Goal: Task Accomplishment & Management: Use online tool/utility

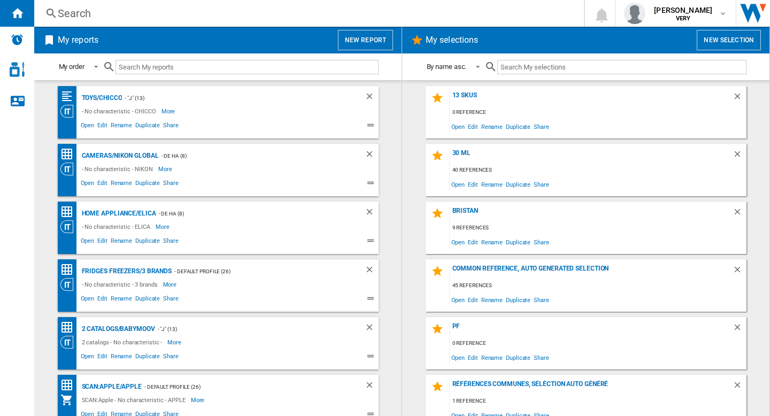
click at [356, 42] on button "New report" at bounding box center [365, 40] width 55 height 20
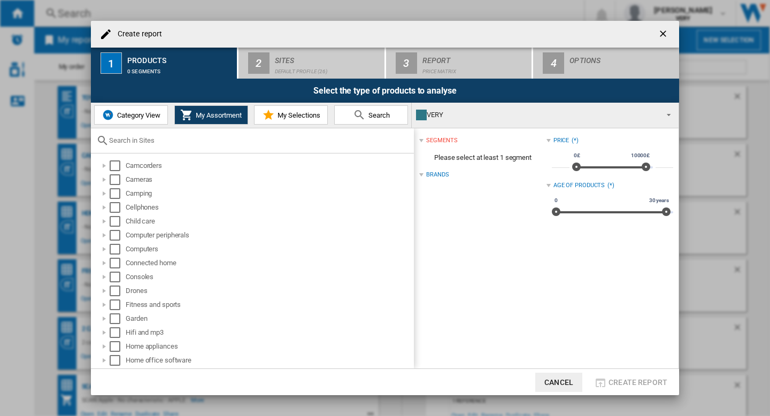
click at [139, 115] on span "Category View" at bounding box center [137, 115] width 46 height 8
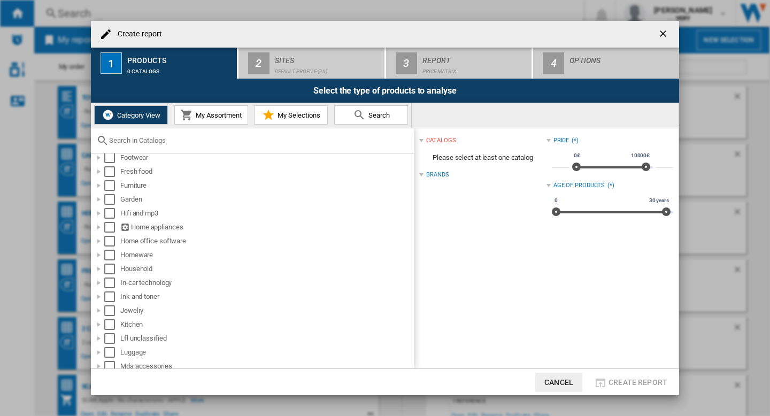
scroll to position [446, 0]
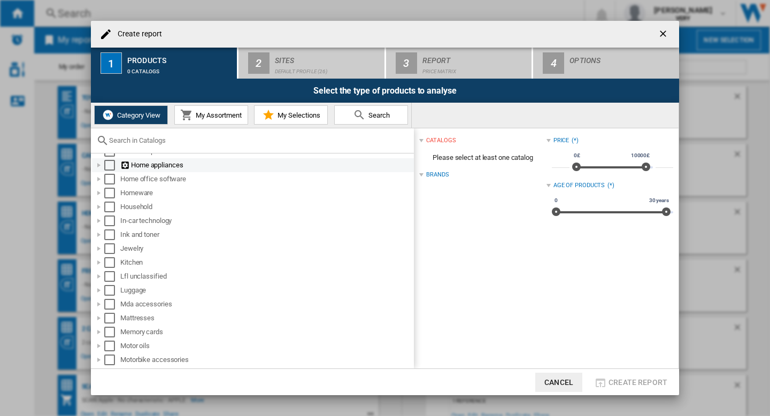
click at [97, 165] on div at bounding box center [99, 165] width 11 height 11
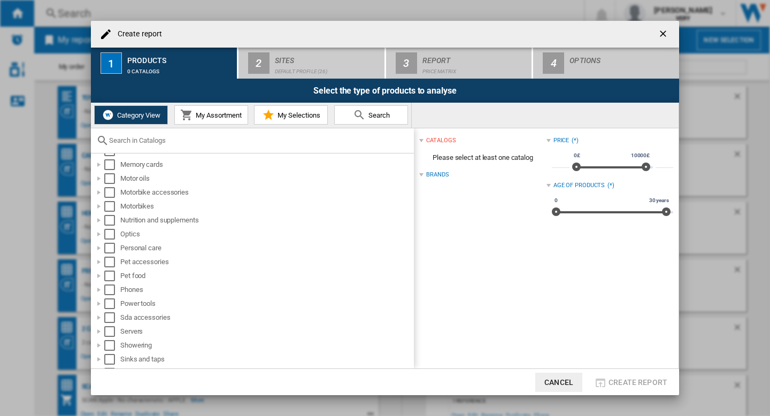
scroll to position [868, 0]
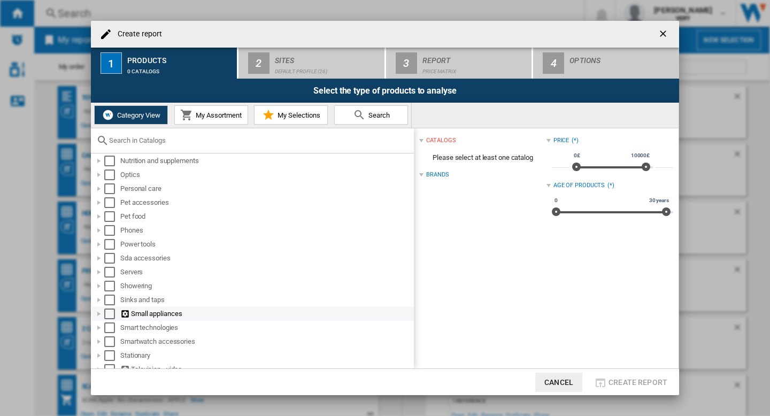
click at [109, 317] on div "Select" at bounding box center [109, 314] width 11 height 11
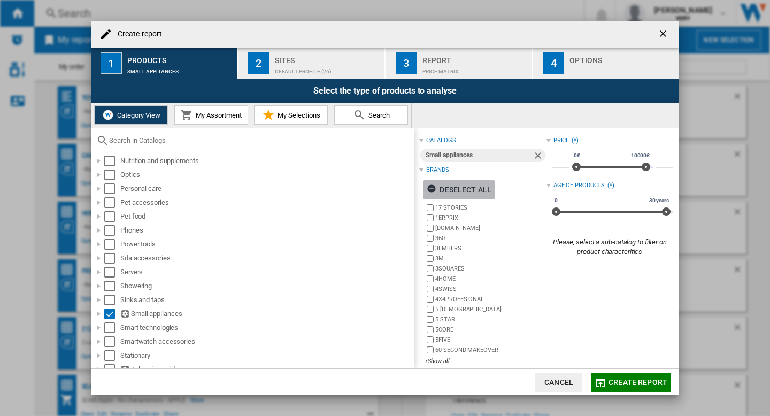
click at [466, 186] on div "Deselect all" at bounding box center [459, 189] width 65 height 19
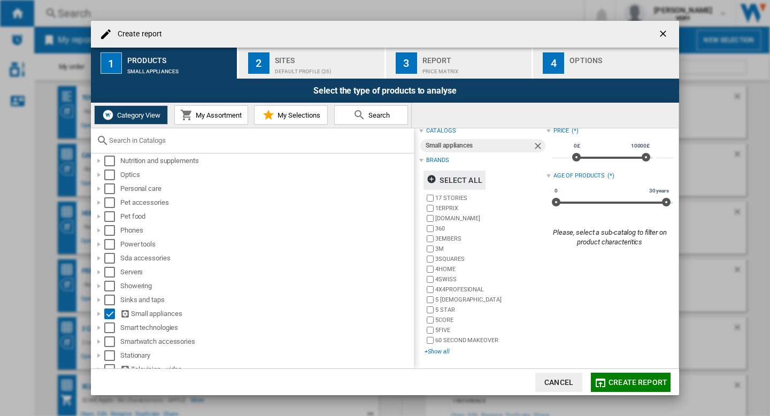
click at [437, 351] on div "+Show all" at bounding box center [485, 352] width 121 height 8
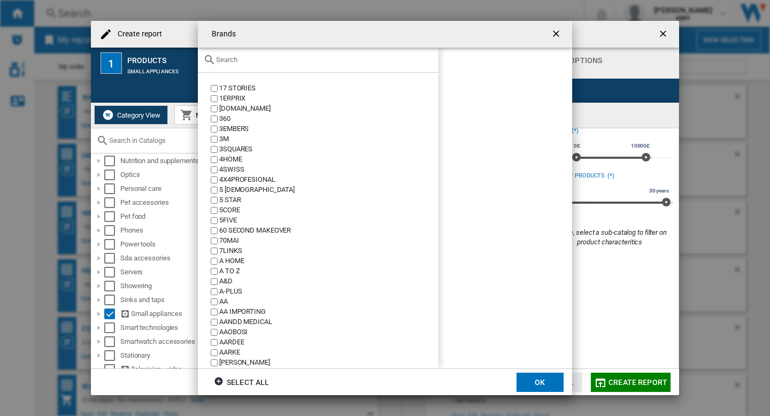
click at [293, 60] on input "text" at bounding box center [324, 60] width 217 height 8
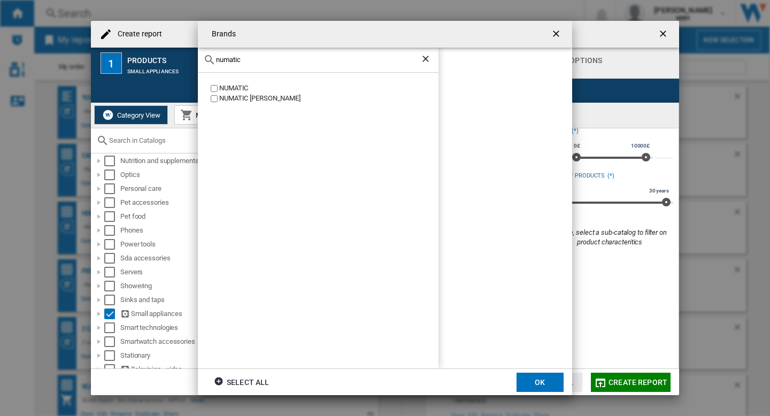
type input "numatic"
click at [549, 386] on button "OK" at bounding box center [540, 382] width 47 height 19
click at [331, 63] on div "Default profile (26)" at bounding box center [327, 68] width 105 height 11
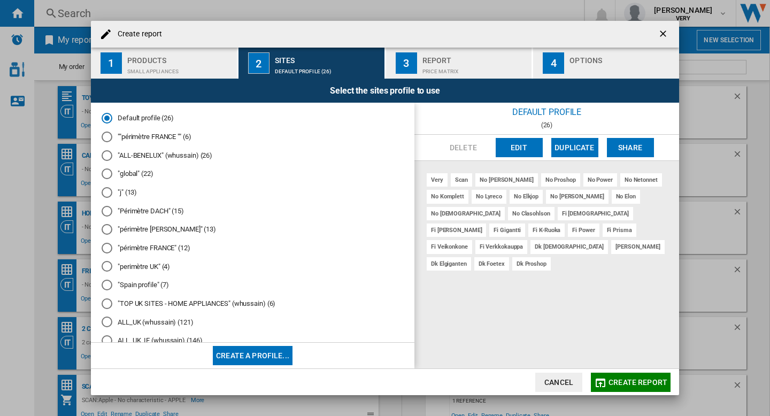
click at [106, 267] on div at bounding box center [107, 266] width 11 height 11
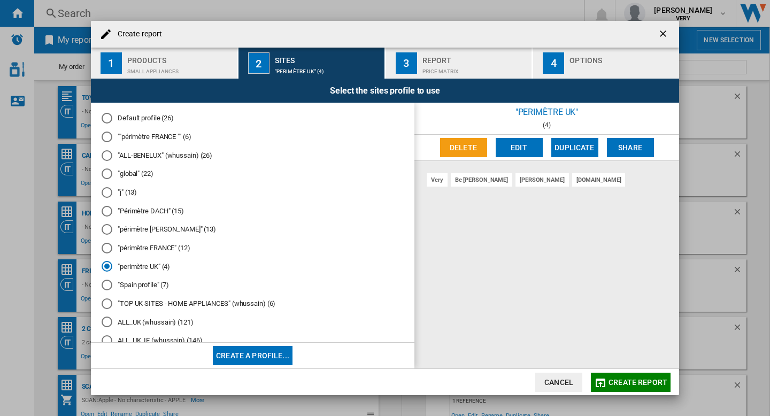
click at [509, 148] on button "Edit" at bounding box center [519, 147] width 47 height 19
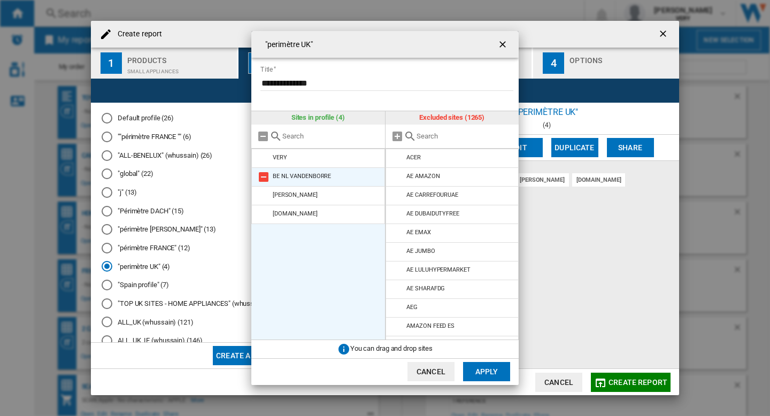
click at [260, 176] on md-icon at bounding box center [263, 177] width 13 height 13
click at [437, 133] on input "text" at bounding box center [465, 136] width 97 height 8
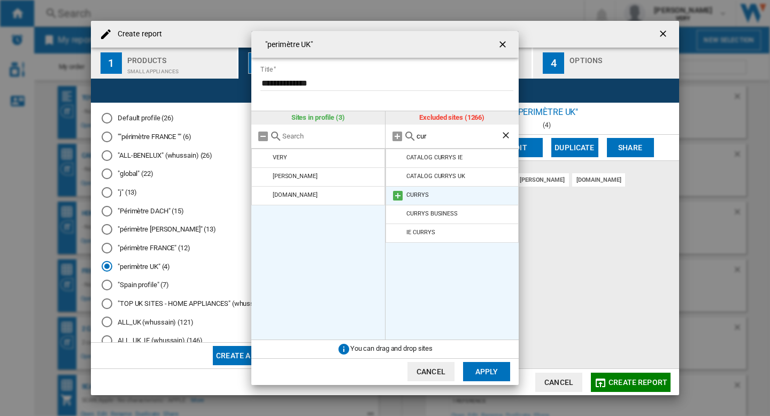
type input "cur"
click at [395, 194] on md-icon at bounding box center [398, 195] width 13 height 13
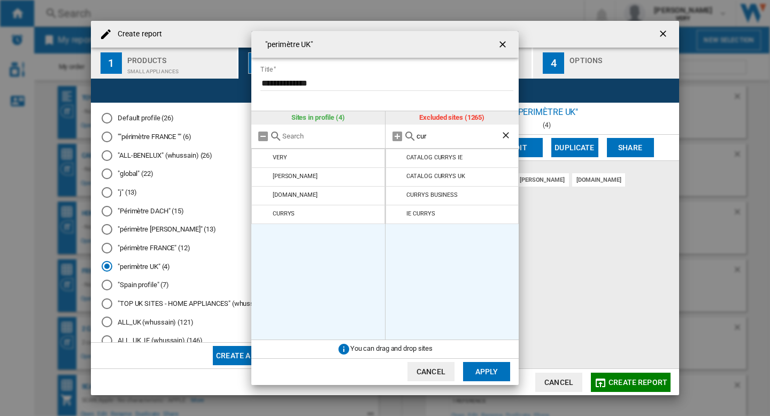
click at [440, 136] on input "cur" at bounding box center [459, 136] width 85 height 8
click at [396, 212] on md-icon at bounding box center [398, 214] width 13 height 13
click at [425, 135] on input "cur" at bounding box center [459, 136] width 85 height 8
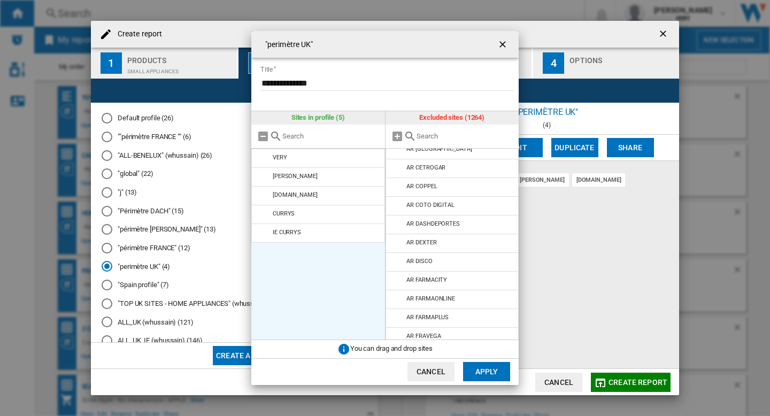
scroll to position [480, 0]
click at [425, 137] on input "text" at bounding box center [465, 136] width 97 height 8
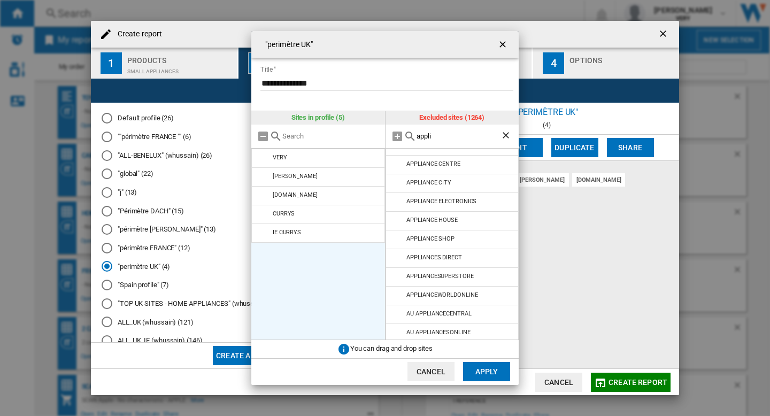
scroll to position [0, 0]
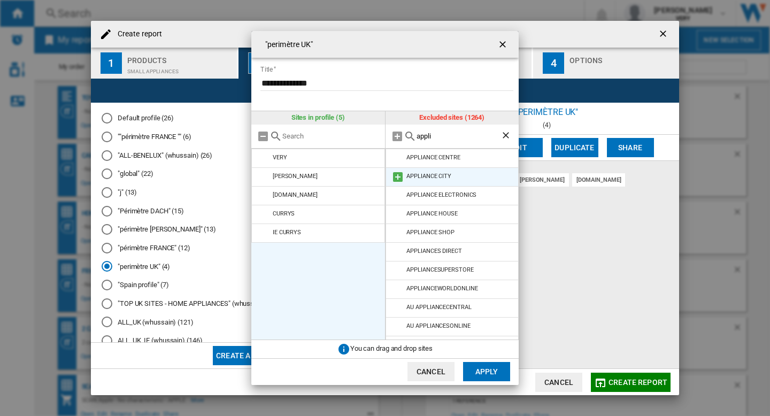
click at [394, 172] on md-icon at bounding box center [398, 177] width 13 height 13
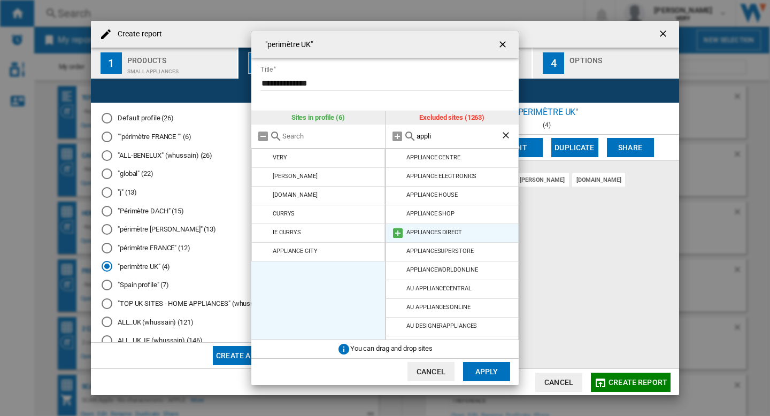
click at [394, 233] on md-icon at bounding box center [398, 233] width 13 height 13
click at [435, 137] on input "appli" at bounding box center [459, 136] width 85 height 8
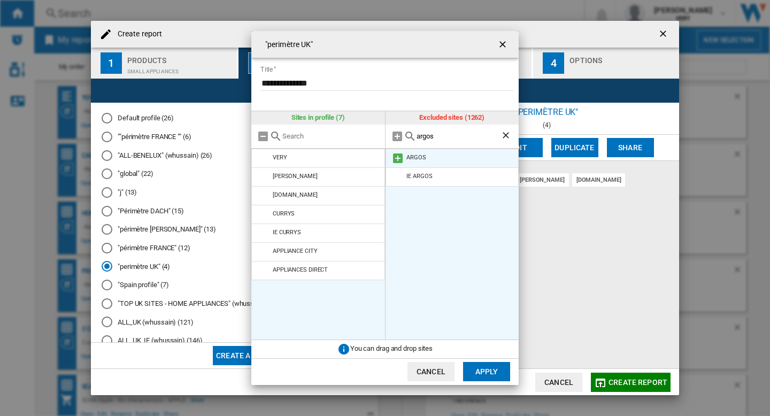
click at [402, 153] on md-icon at bounding box center [398, 158] width 13 height 13
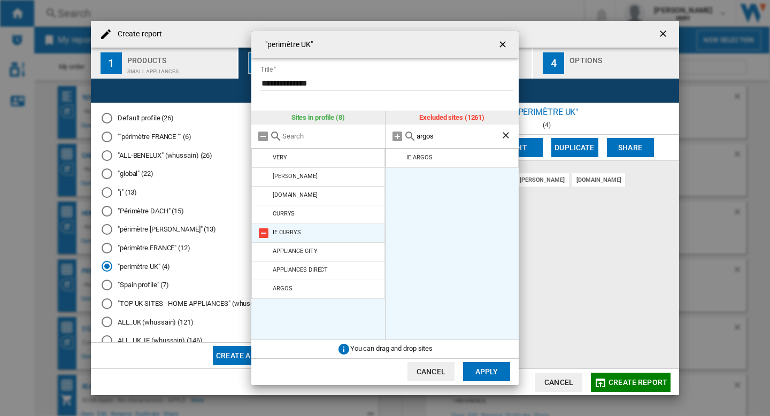
click at [264, 231] on md-icon at bounding box center [263, 233] width 13 height 13
click at [443, 132] on input "argos" at bounding box center [459, 136] width 85 height 8
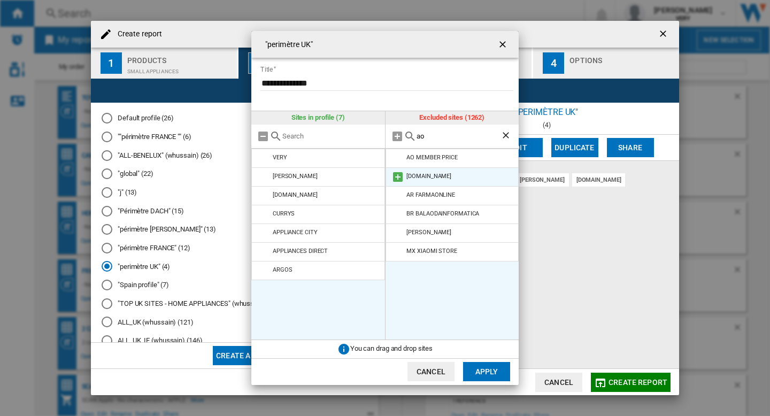
type input "ao"
click at [396, 171] on md-icon at bounding box center [398, 177] width 13 height 13
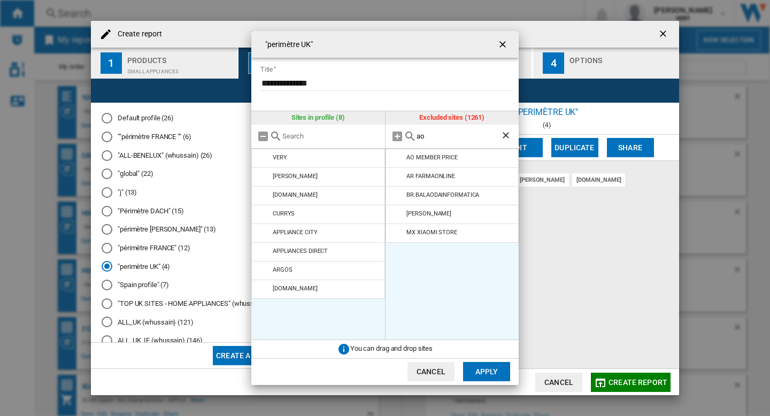
click at [488, 372] on button "Apply" at bounding box center [486, 371] width 47 height 19
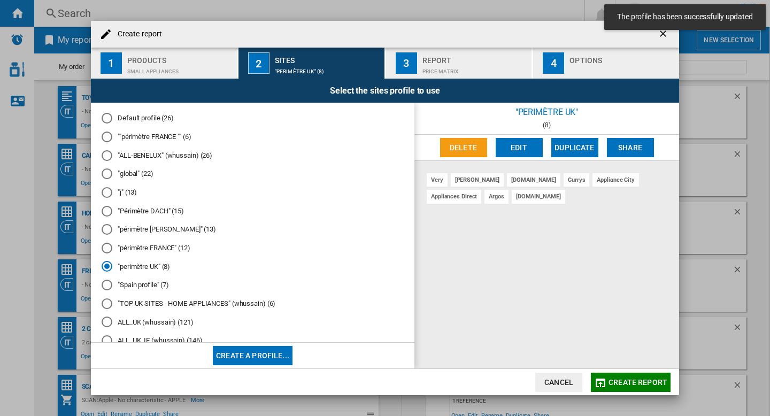
click at [457, 68] on div "Price Matrix" at bounding box center [475, 68] width 105 height 11
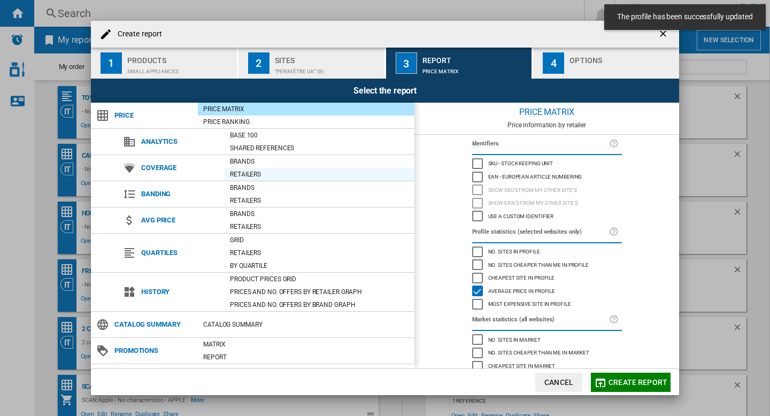
click at [250, 172] on div "Retailers" at bounding box center [320, 174] width 190 height 11
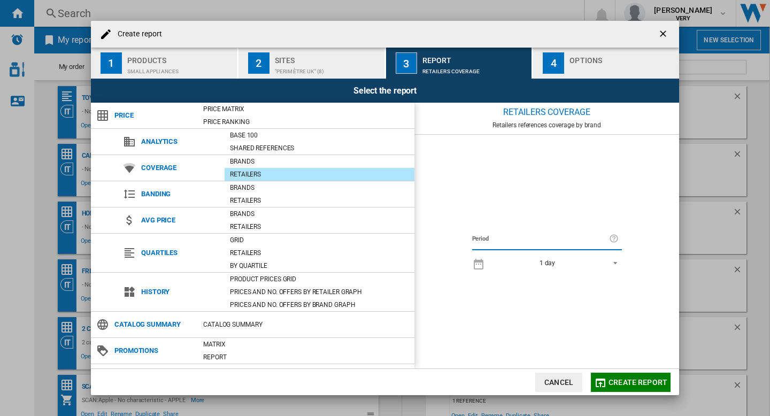
click at [632, 383] on span "Create report" at bounding box center [638, 382] width 59 height 9
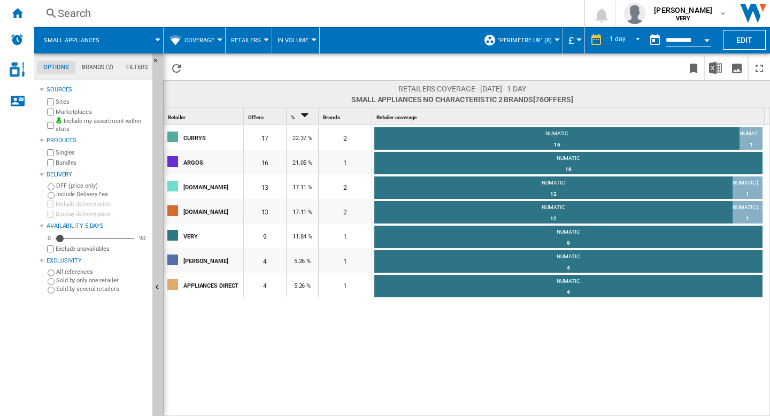
click at [102, 67] on md-tab-item "Brands (2)" at bounding box center [97, 67] width 44 height 13
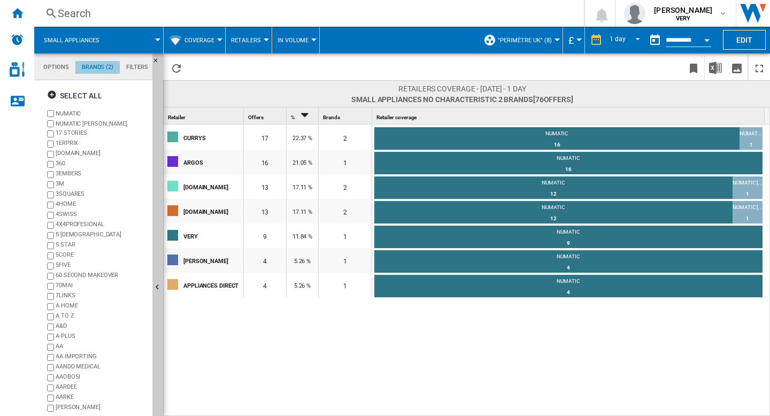
scroll to position [41, 0]
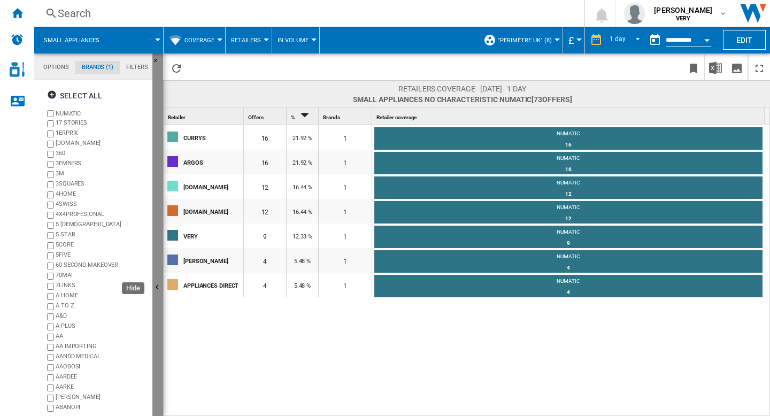
click at [156, 286] on ng-md-icon "Hide" at bounding box center [158, 288] width 13 height 13
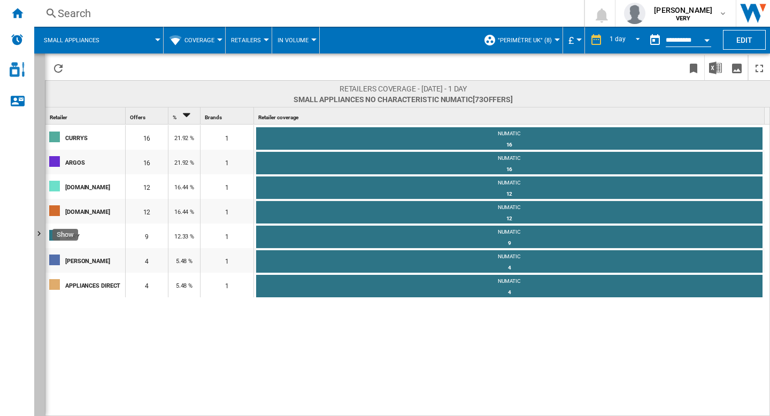
click at [43, 232] on ng-md-icon "Show" at bounding box center [40, 235] width 13 height 13
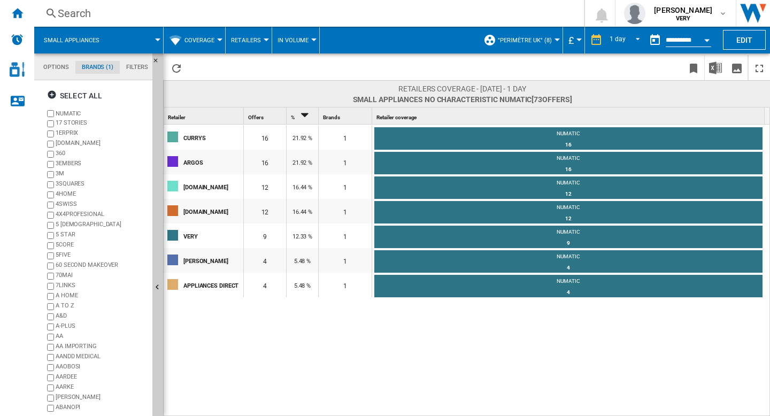
click at [65, 66] on md-tab-item "Options" at bounding box center [56, 67] width 39 height 13
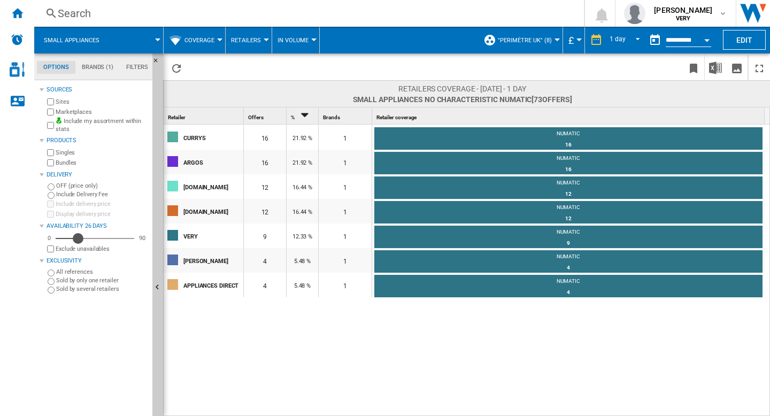
drag, startPoint x: 60, startPoint y: 238, endPoint x: 78, endPoint y: 238, distance: 18.2
click at [78, 238] on div "Availability" at bounding box center [78, 238] width 11 height 11
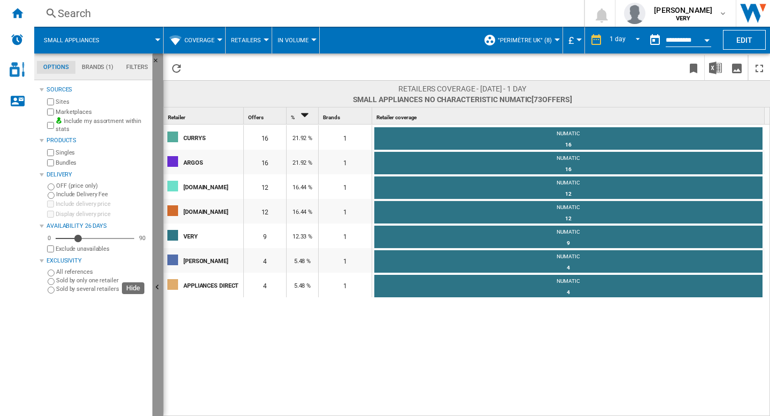
click at [158, 287] on ng-md-icon "Hide" at bounding box center [158, 288] width 13 height 13
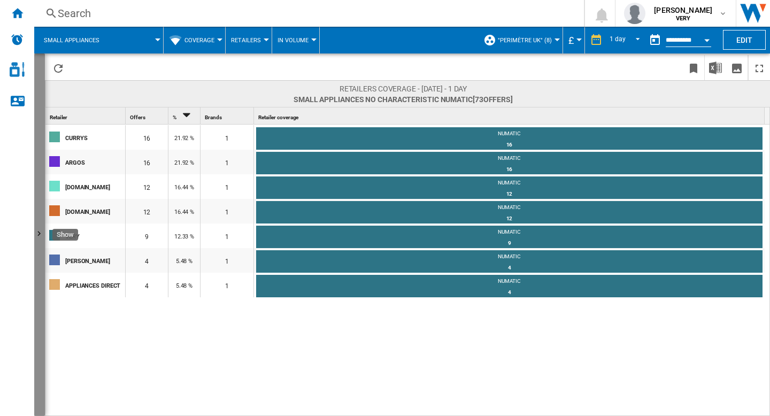
click at [40, 234] on ng-md-icon "Show" at bounding box center [40, 235] width 13 height 13
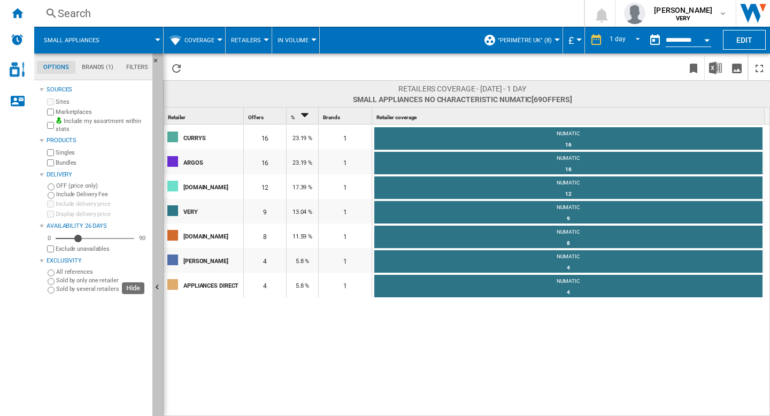
click at [157, 285] on ng-md-icon "Hide" at bounding box center [158, 288] width 13 height 13
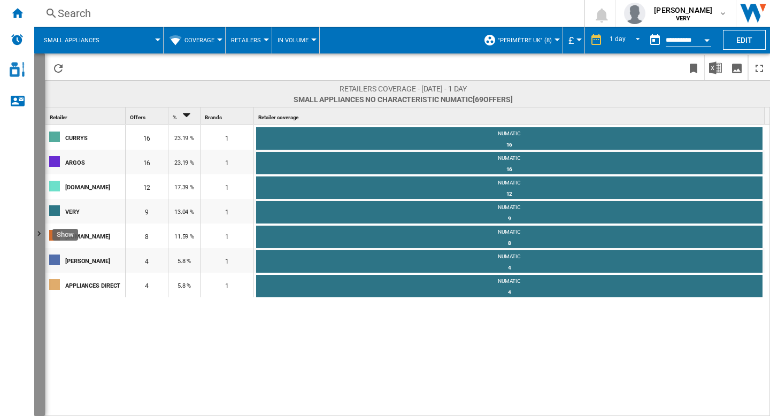
click at [37, 233] on ng-md-icon "Show" at bounding box center [40, 235] width 13 height 13
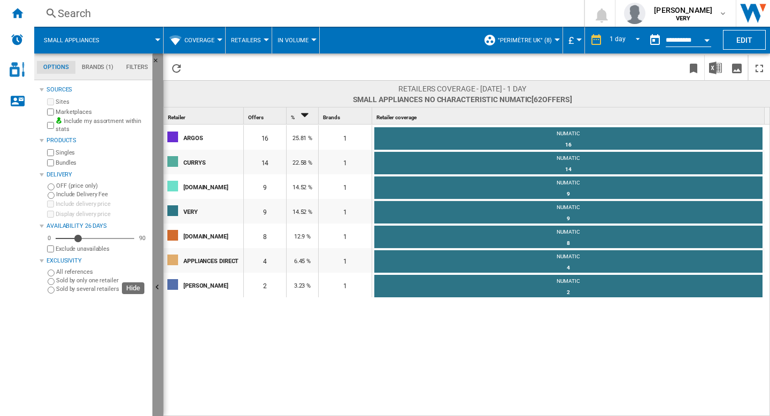
click at [156, 285] on ng-md-icon "Hide" at bounding box center [158, 288] width 13 height 13
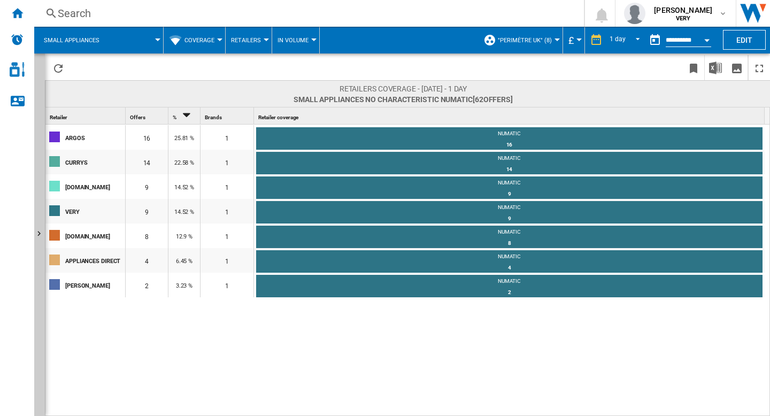
click at [206, 42] on span "Coverage" at bounding box center [200, 40] width 30 height 7
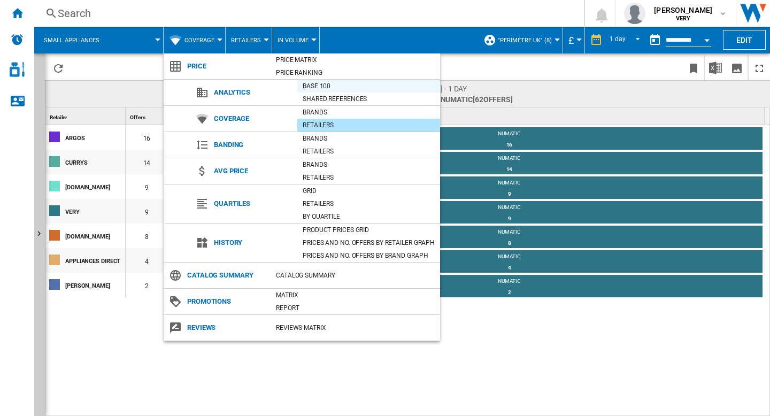
click at [313, 87] on div "Base 100" at bounding box center [368, 86] width 143 height 11
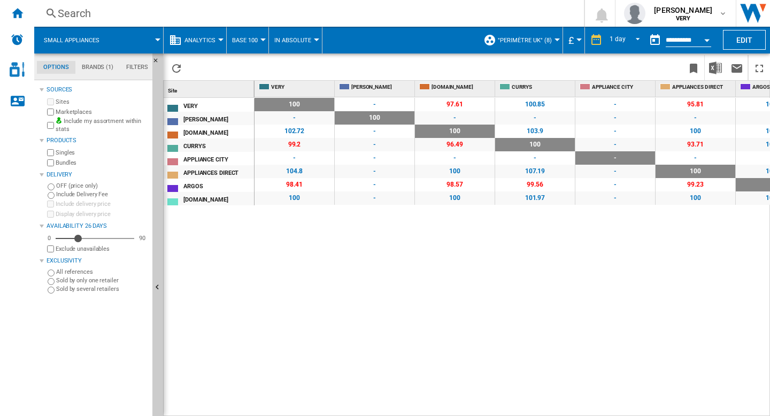
scroll to position [0, 126]
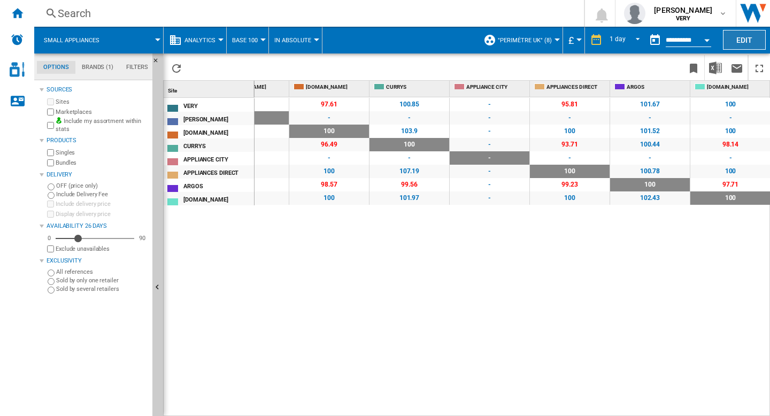
click at [748, 47] on button "Edit" at bounding box center [744, 40] width 43 height 20
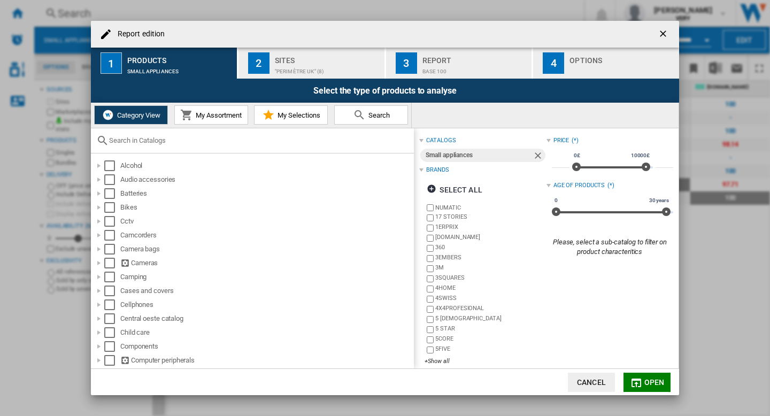
click at [590, 68] on div "Report edition ..." at bounding box center [622, 68] width 105 height 11
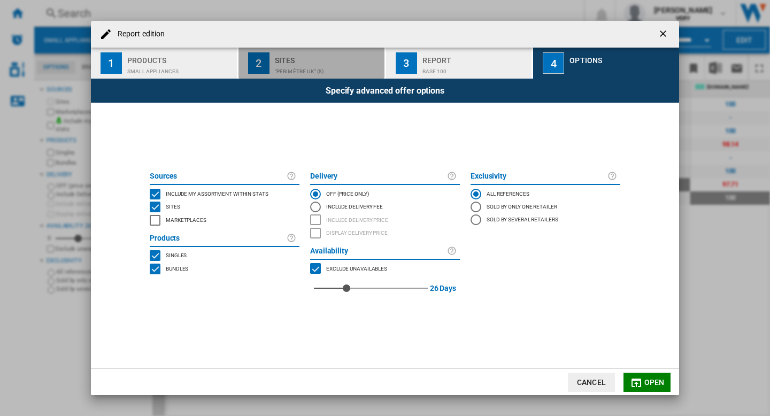
click at [317, 65] on div ""perimètre UK" (8)" at bounding box center [327, 68] width 105 height 11
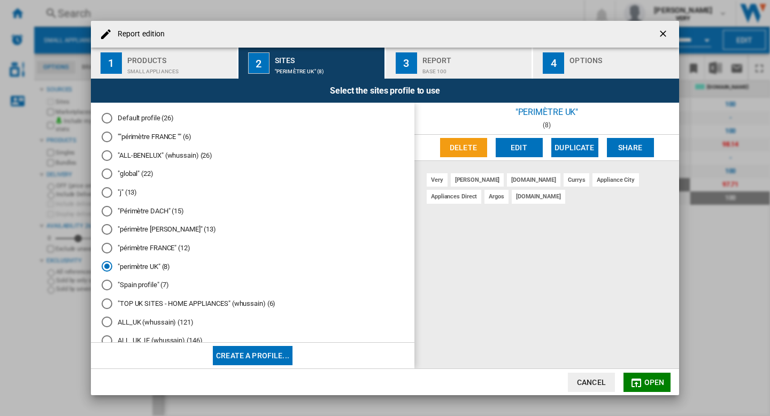
click at [517, 142] on button "Edit" at bounding box center [519, 147] width 47 height 19
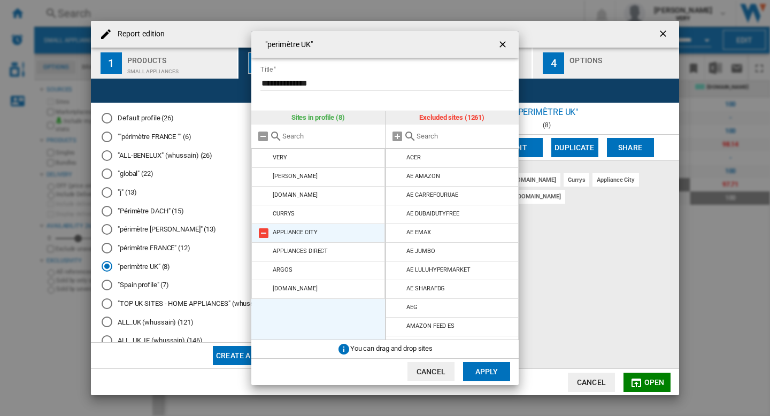
click at [263, 231] on md-icon at bounding box center [263, 233] width 13 height 13
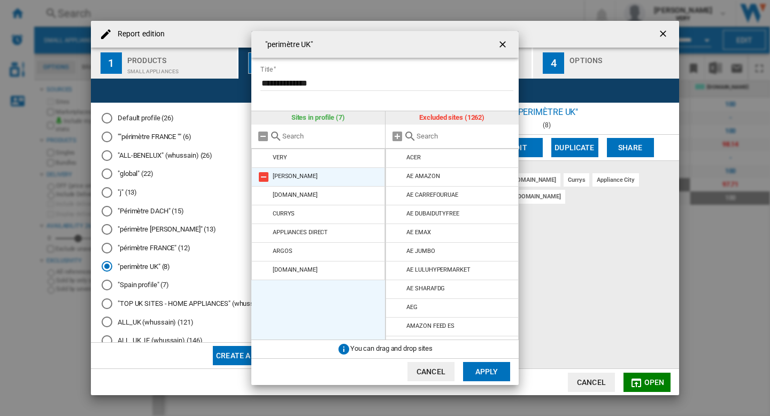
click at [262, 174] on md-icon at bounding box center [263, 177] width 13 height 13
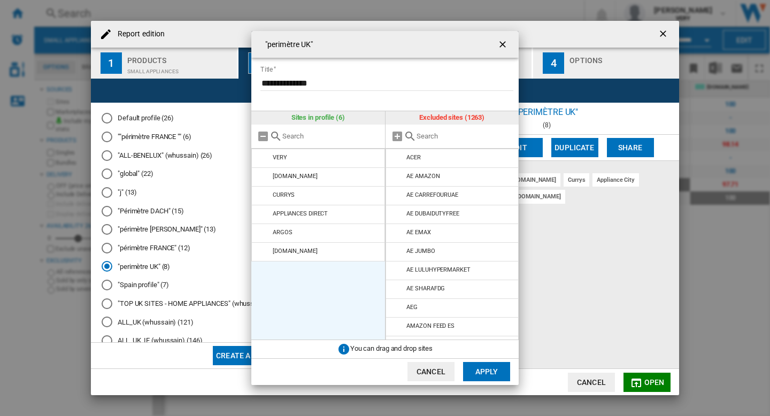
click at [490, 371] on button "Apply" at bounding box center [486, 371] width 47 height 19
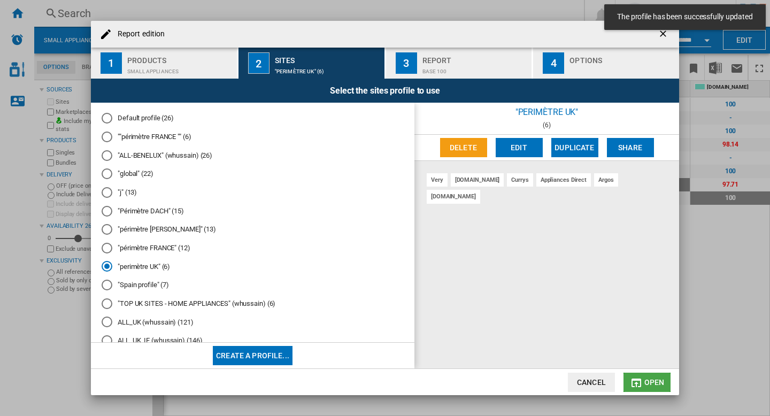
click at [645, 383] on span "Open" at bounding box center [654, 382] width 20 height 9
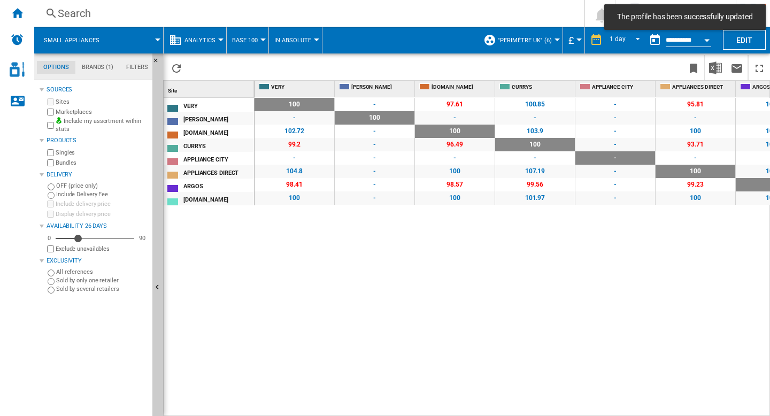
scroll to position [0, 126]
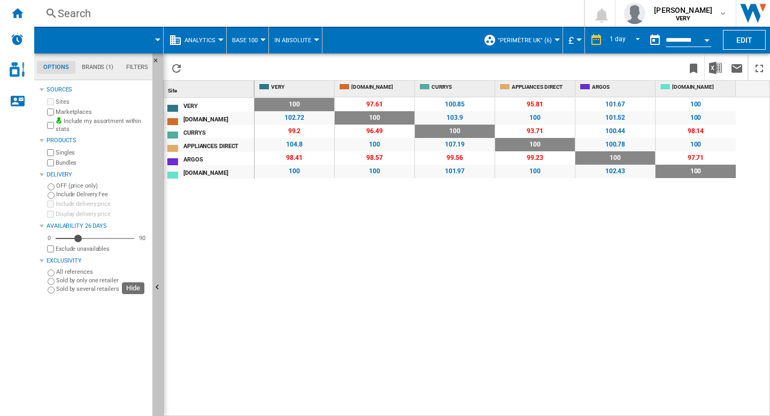
click at [158, 287] on ng-md-icon "Hide" at bounding box center [158, 288] width 13 height 13
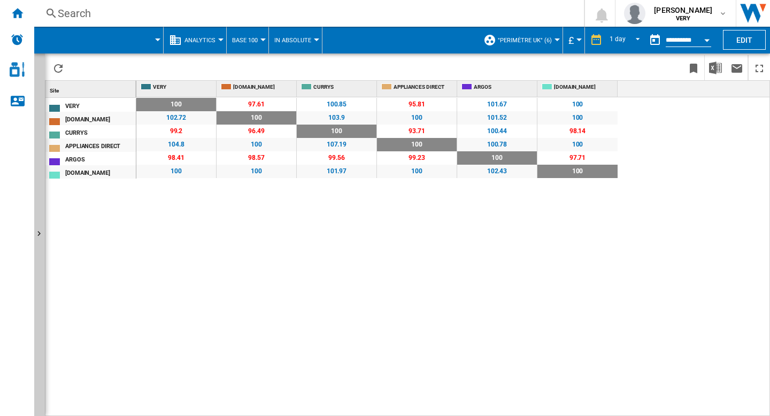
click at [297, 41] on span "In Absolute" at bounding box center [292, 40] width 37 height 7
click at [294, 90] on span "In Relative" at bounding box center [295, 92] width 38 height 10
